Goal: Find specific fact: Find specific fact

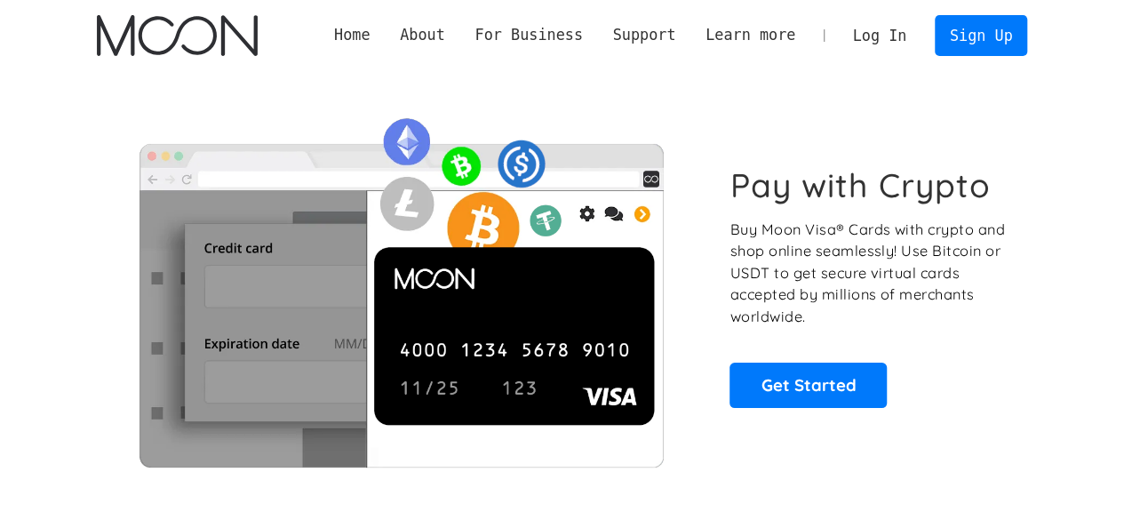
click at [894, 29] on link "Log In" at bounding box center [880, 35] width 84 height 39
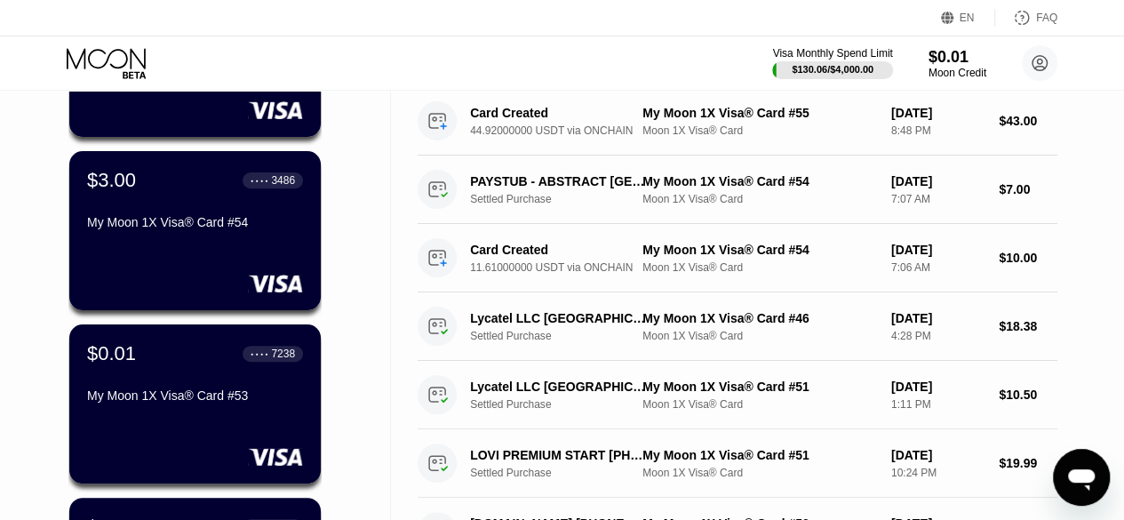
scroll to position [248, 0]
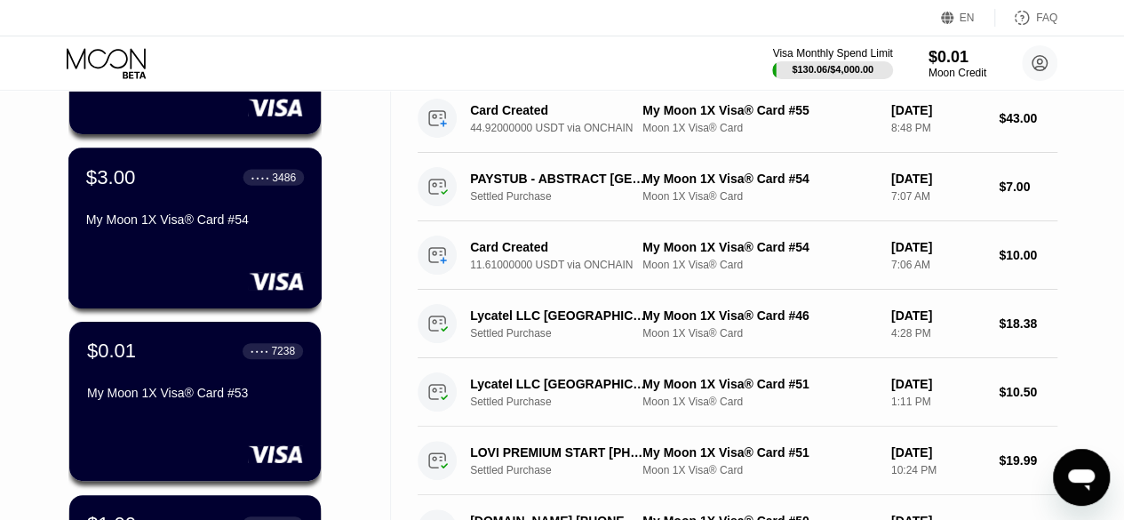
click at [199, 224] on div "My Moon 1X Visa® Card #54" at bounding box center [195, 219] width 218 height 14
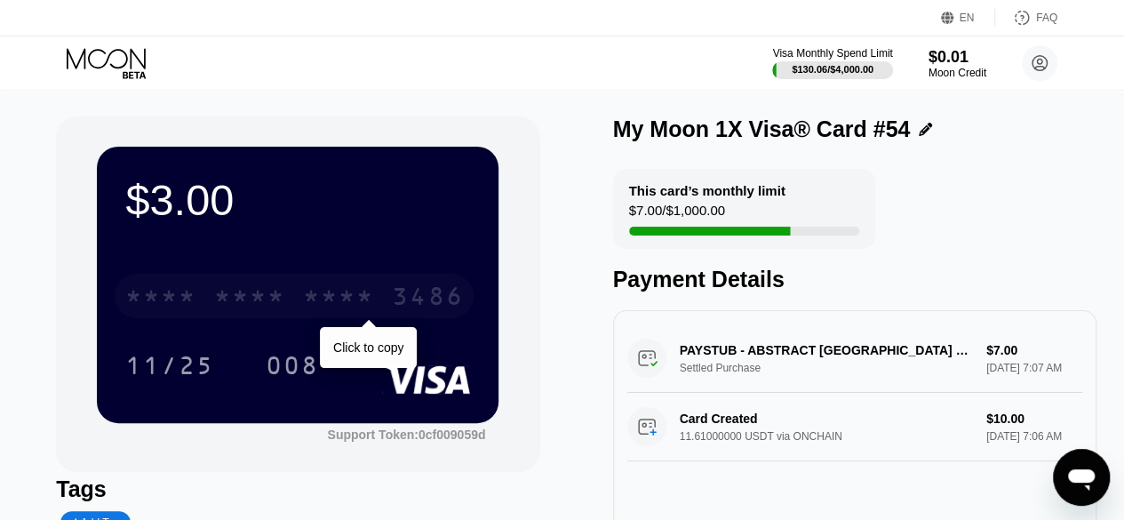
click at [259, 278] on div "* * * * * * * * * * * * 3486" at bounding box center [294, 296] width 359 height 44
click at [259, 278] on div "4513 6500 2809 3486" at bounding box center [294, 296] width 359 height 44
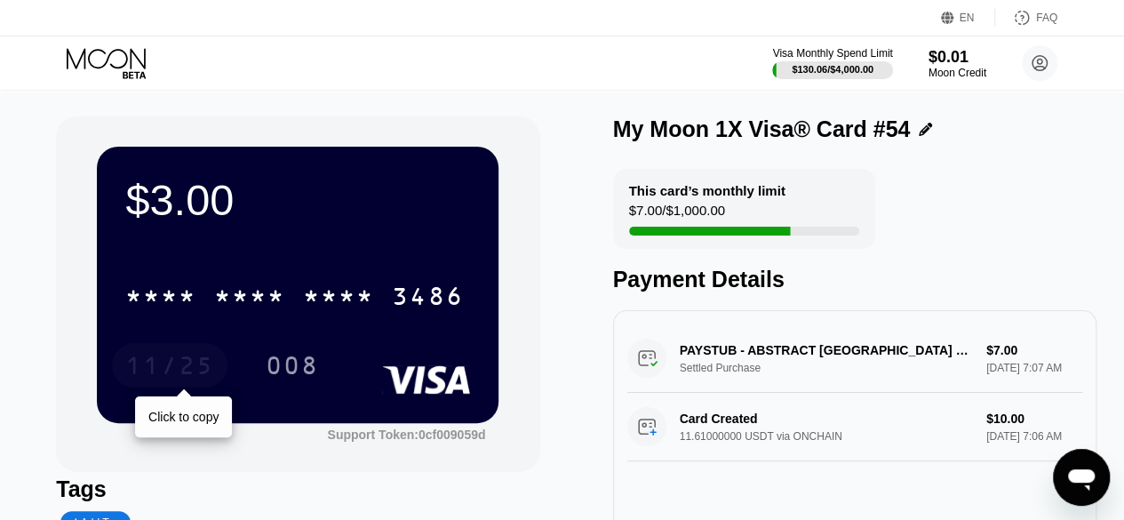
click at [195, 353] on div "11/25" at bounding box center [169, 365] width 115 height 44
